Goal: Task Accomplishment & Management: Manage account settings

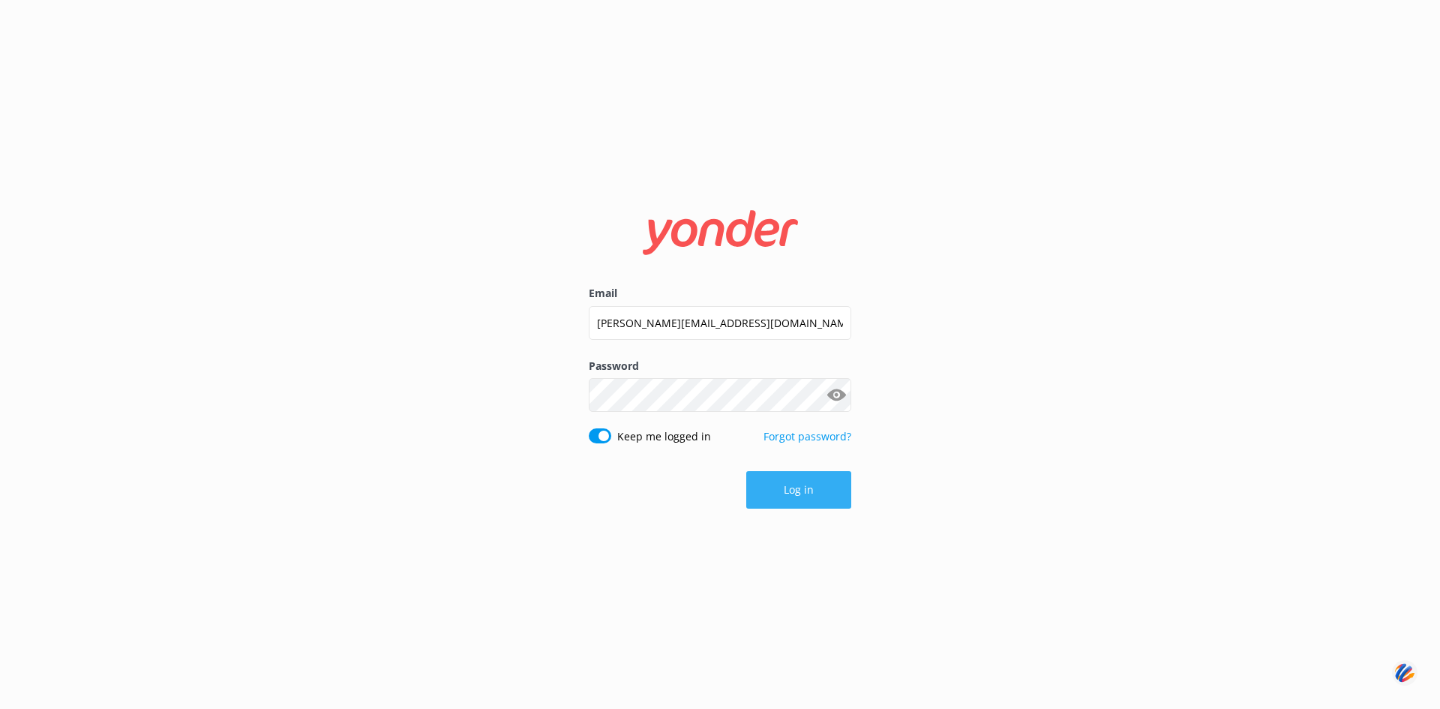
click at [796, 482] on button "Log in" at bounding box center [798, 489] width 105 height 37
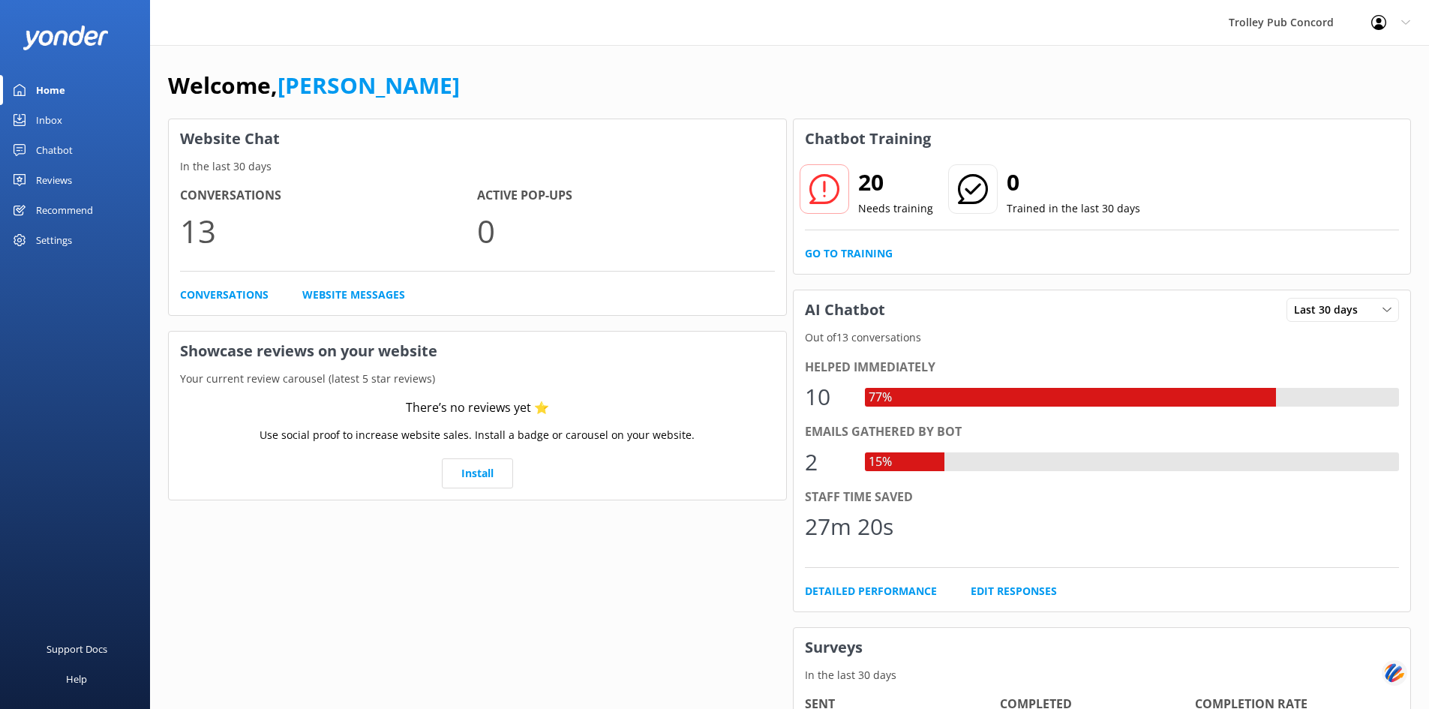
click at [1397, 25] on div "Profile Settings Logout" at bounding box center [1390, 22] width 76 height 45
click at [1333, 100] on link "Logout" at bounding box center [1354, 100] width 150 height 37
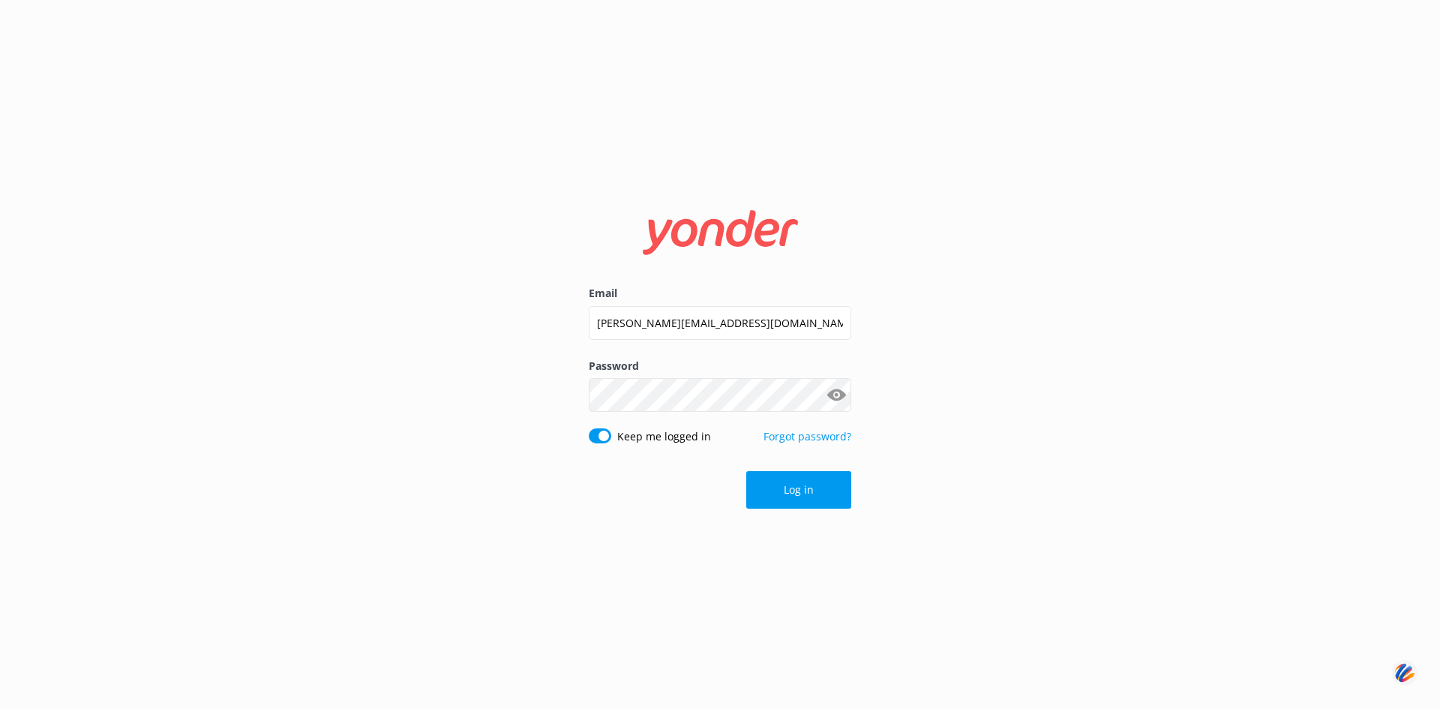
click at [835, 396] on button "Show password" at bounding box center [836, 395] width 30 height 30
